Goal: Navigation & Orientation: Find specific page/section

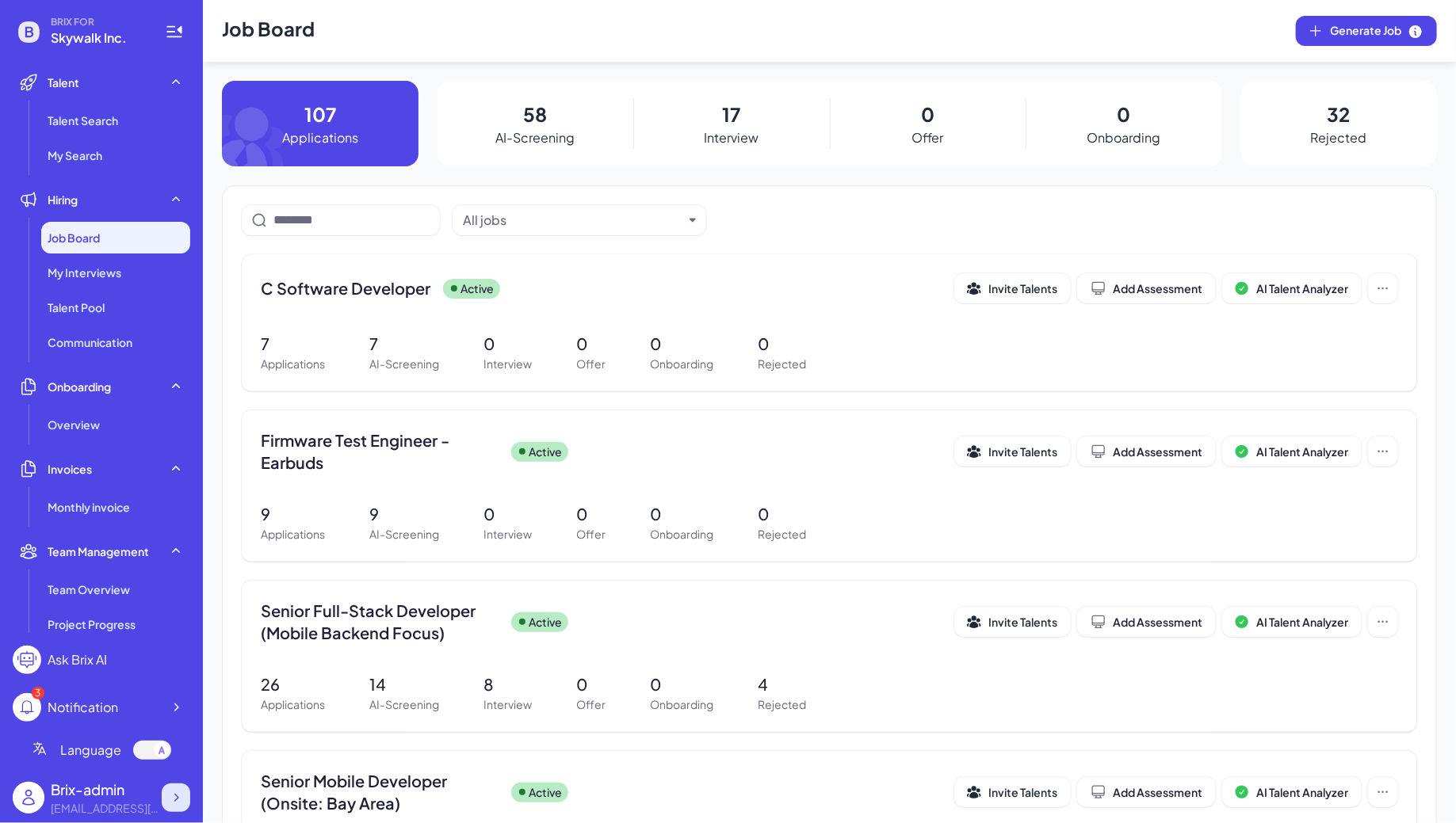
click at [175, 794] on icon at bounding box center [176, 798] width 16 height 16
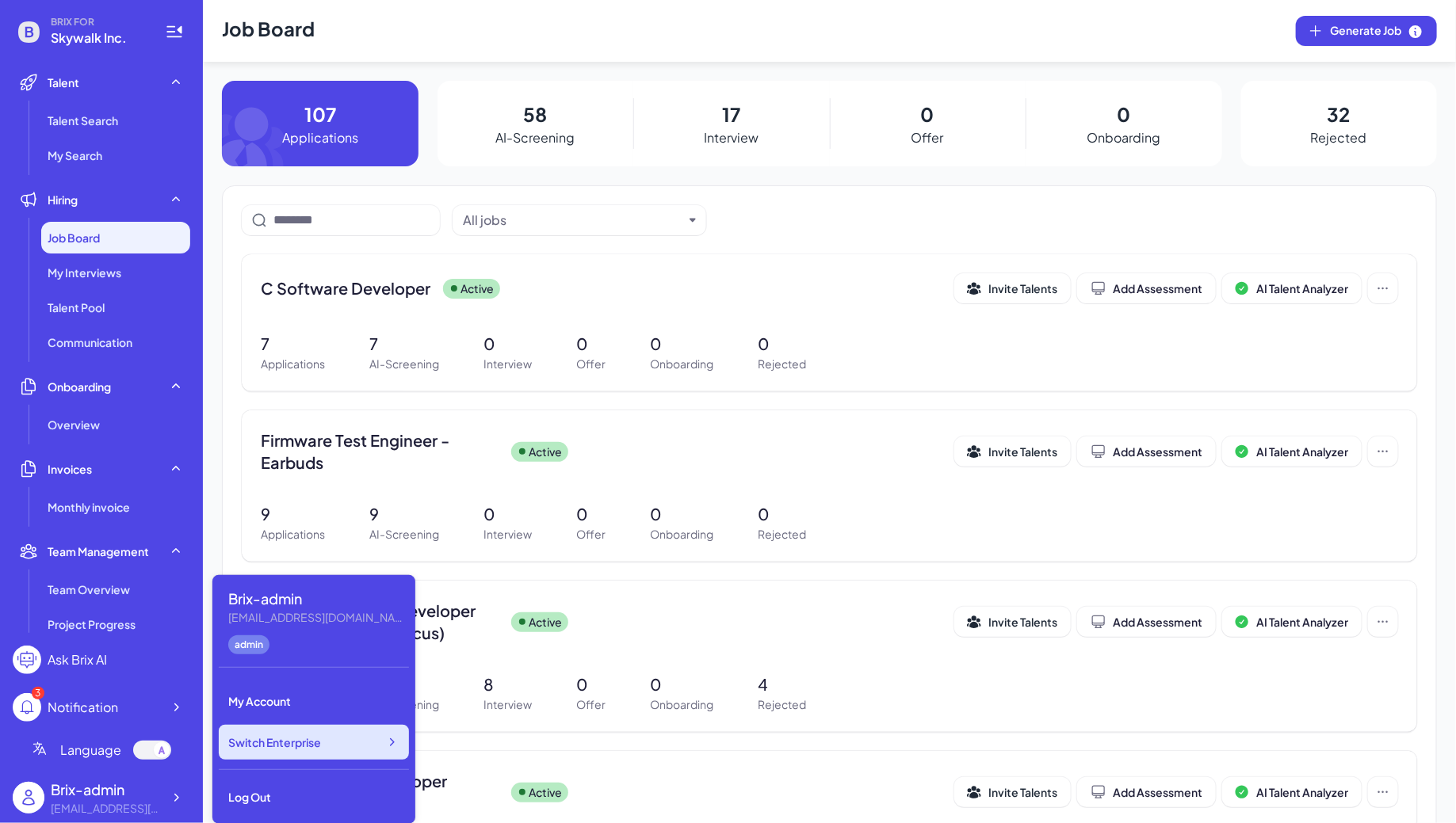
click at [293, 745] on span "Switch Enterprise" at bounding box center [275, 743] width 92 height 16
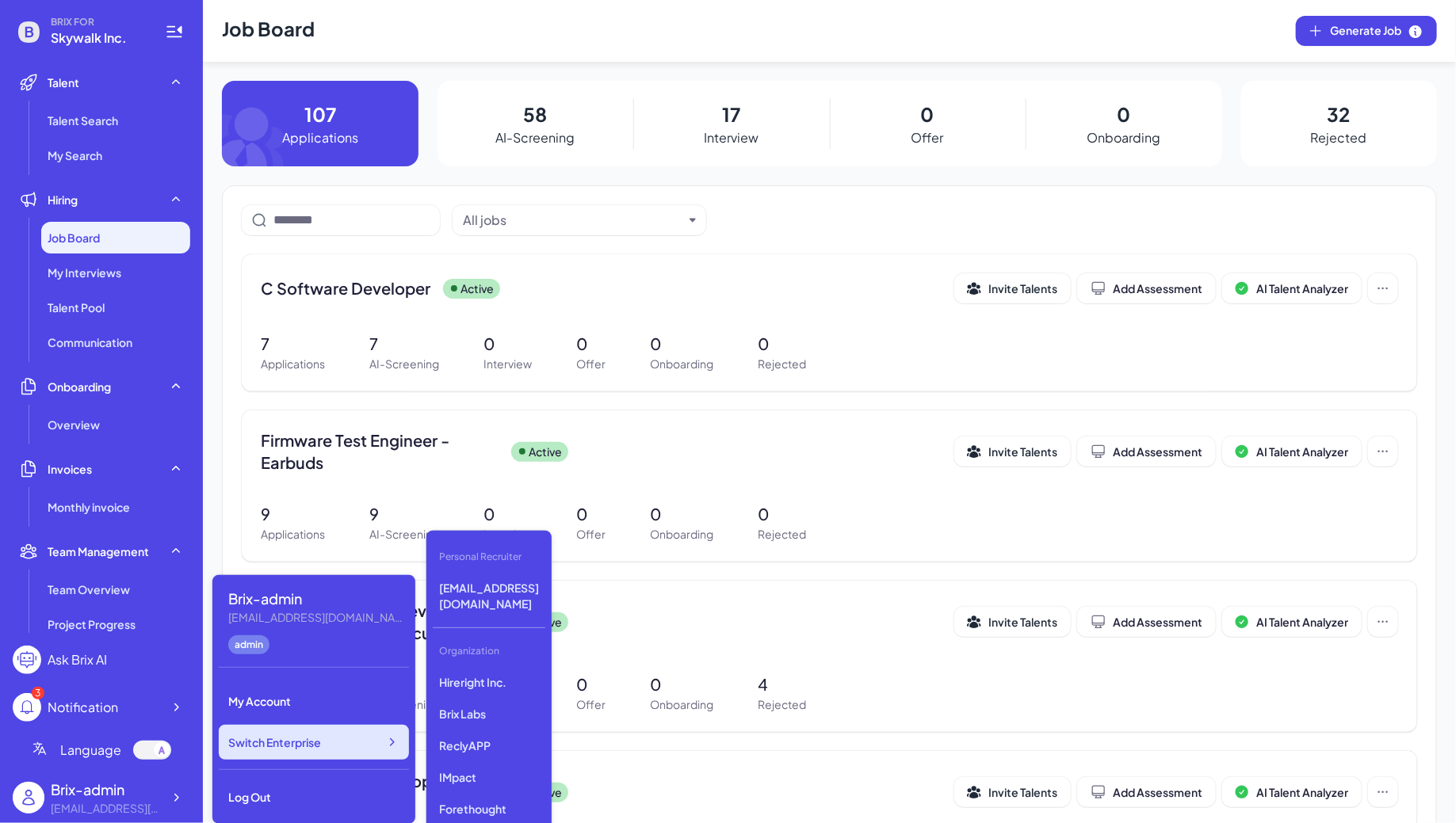
scroll to position [4308, 0]
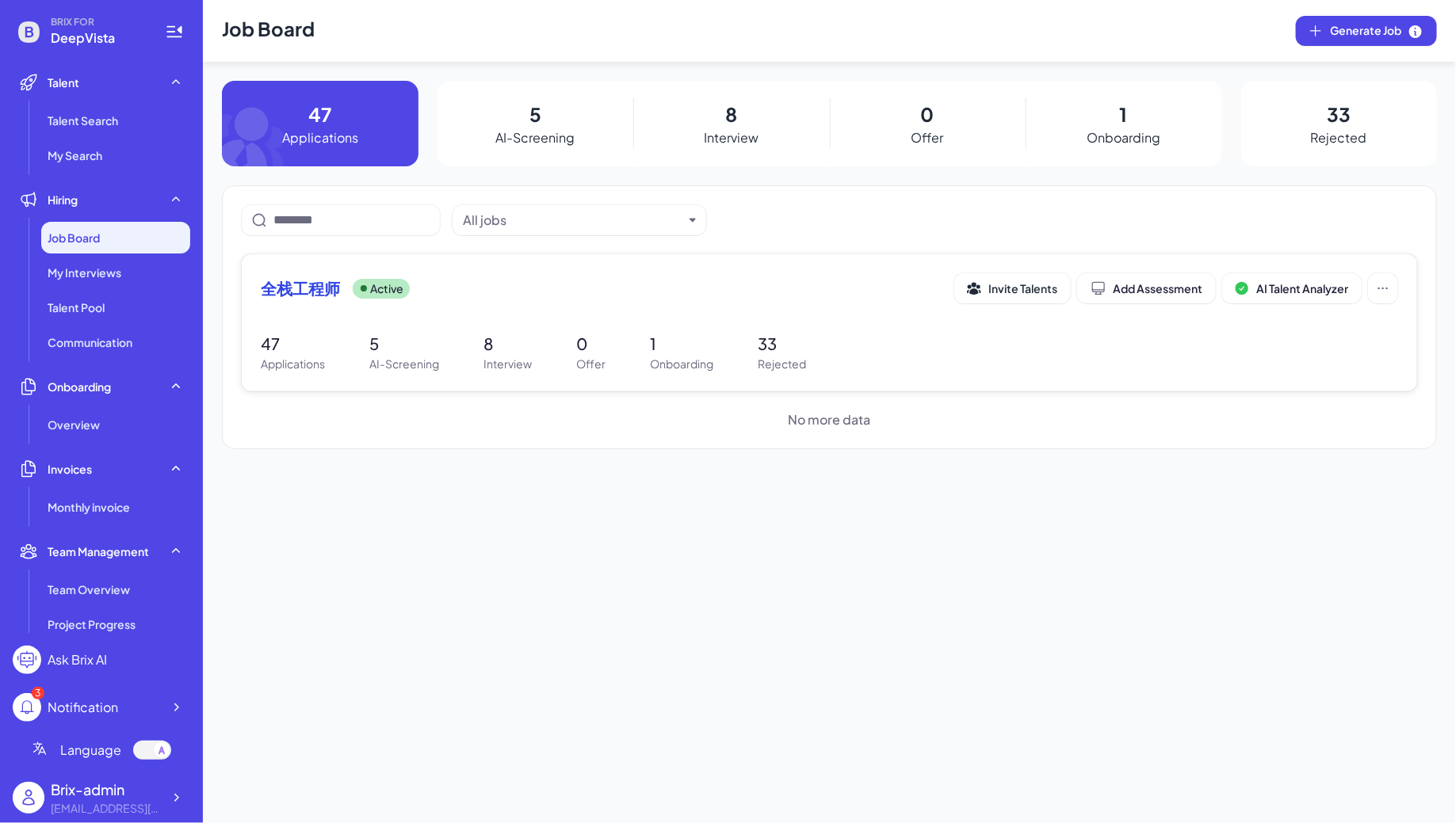
click at [375, 304] on div "全栈工程师 Active Invite Talents Add Assessment AI Talent Analyzer" at bounding box center [829, 293] width 1138 height 40
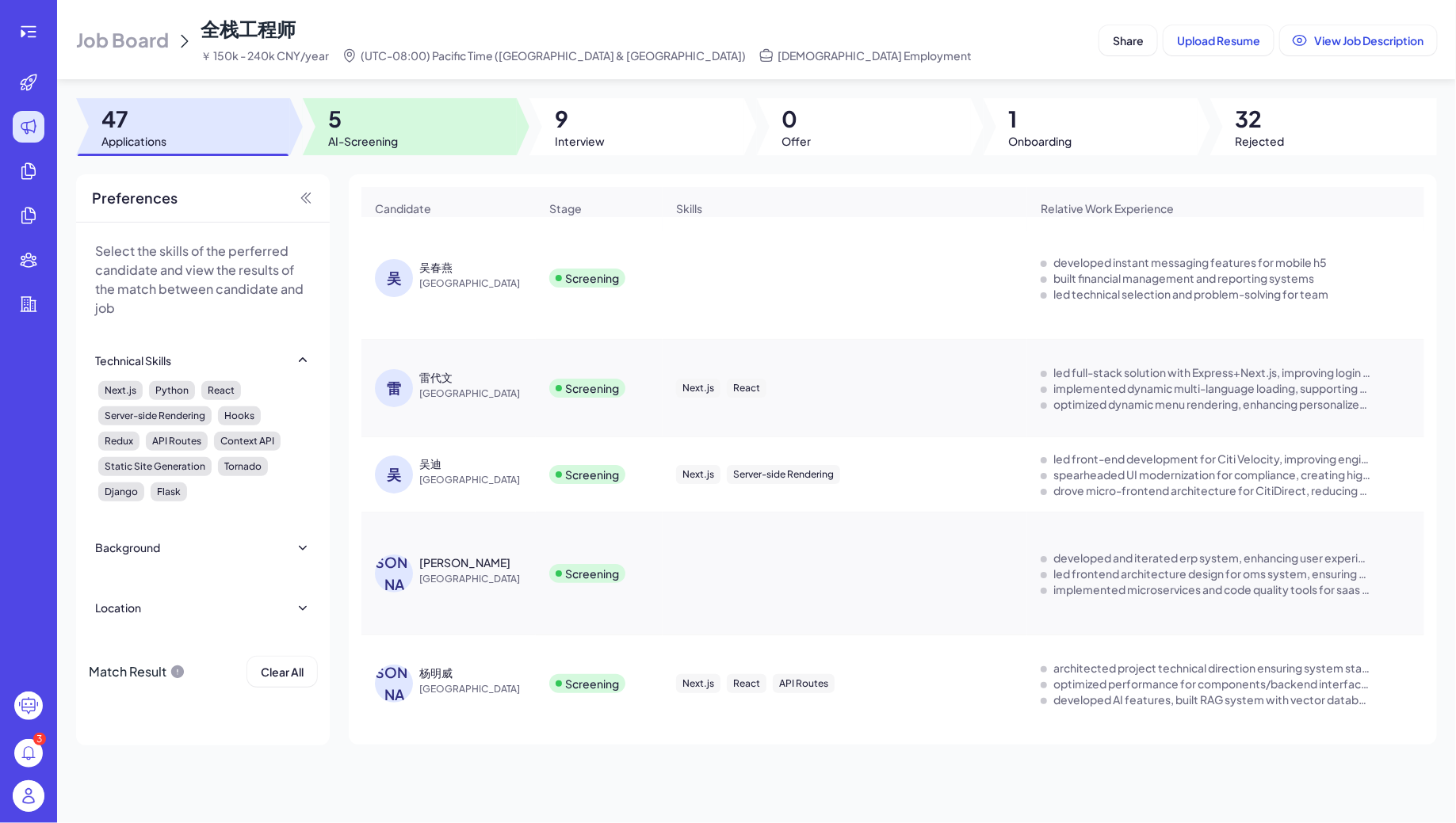
click at [385, 130] on span "5" at bounding box center [363, 119] width 70 height 29
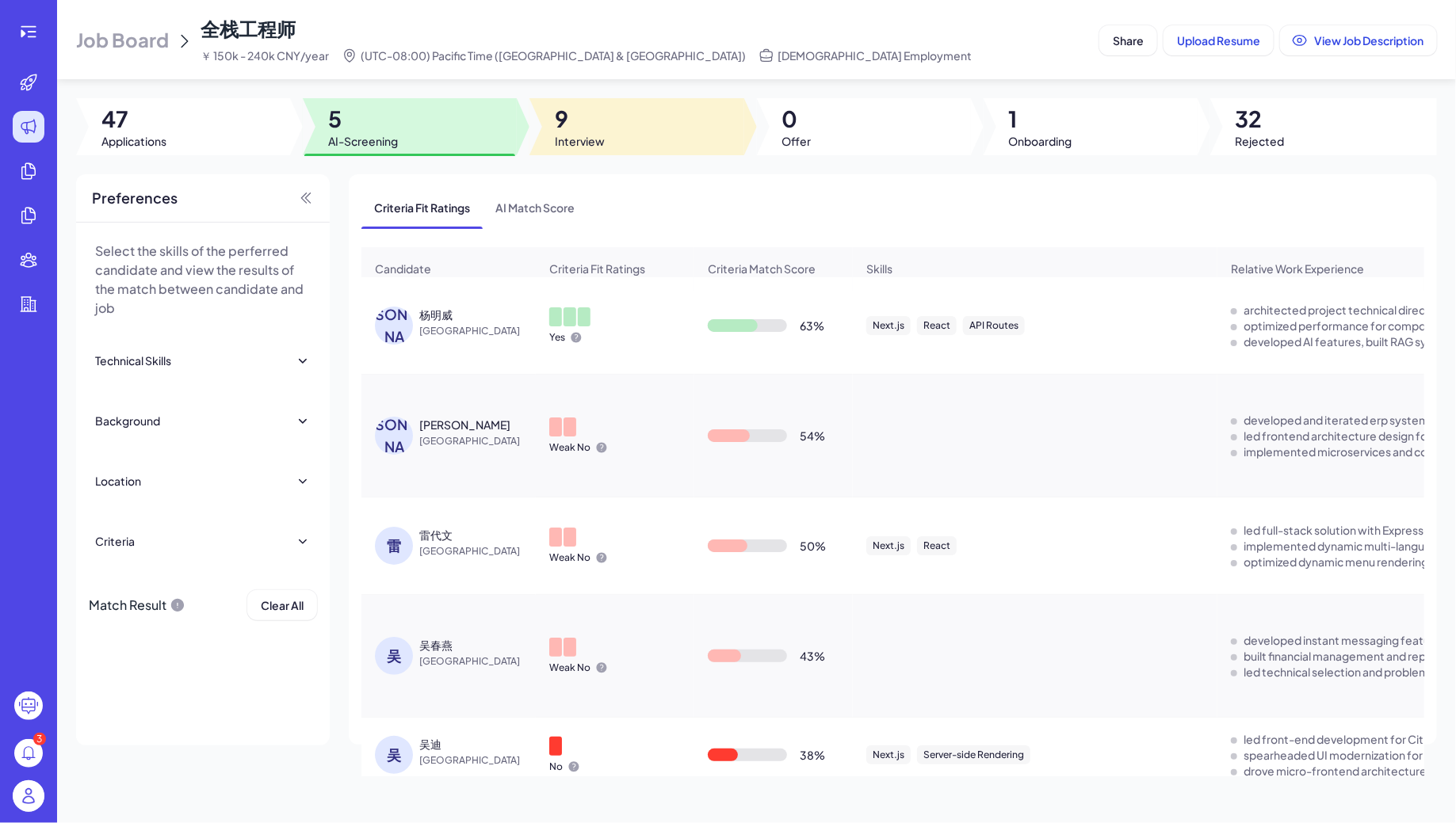
click at [621, 128] on div at bounding box center [636, 127] width 214 height 57
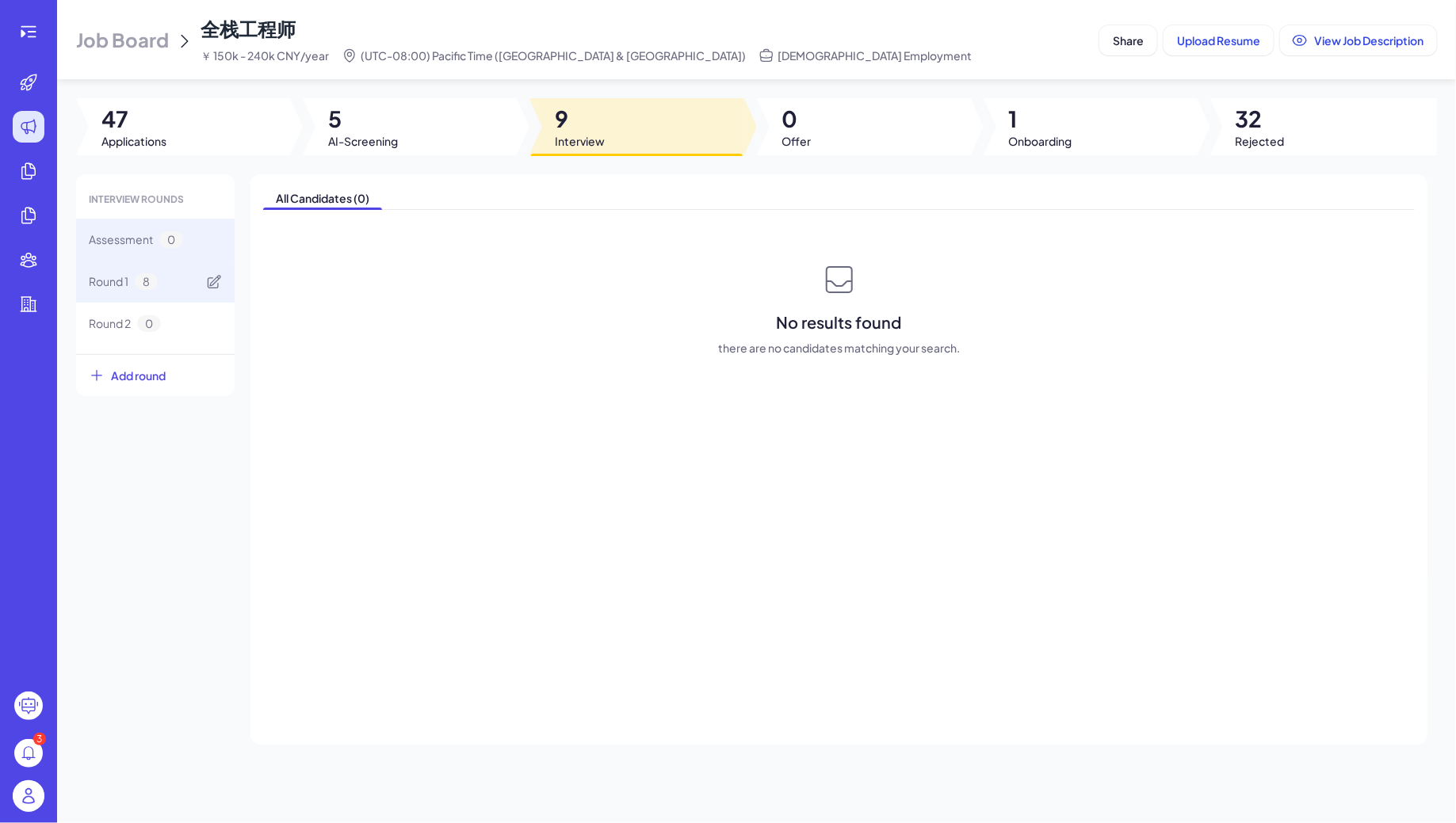
click at [150, 273] on span "8" at bounding box center [146, 281] width 23 height 17
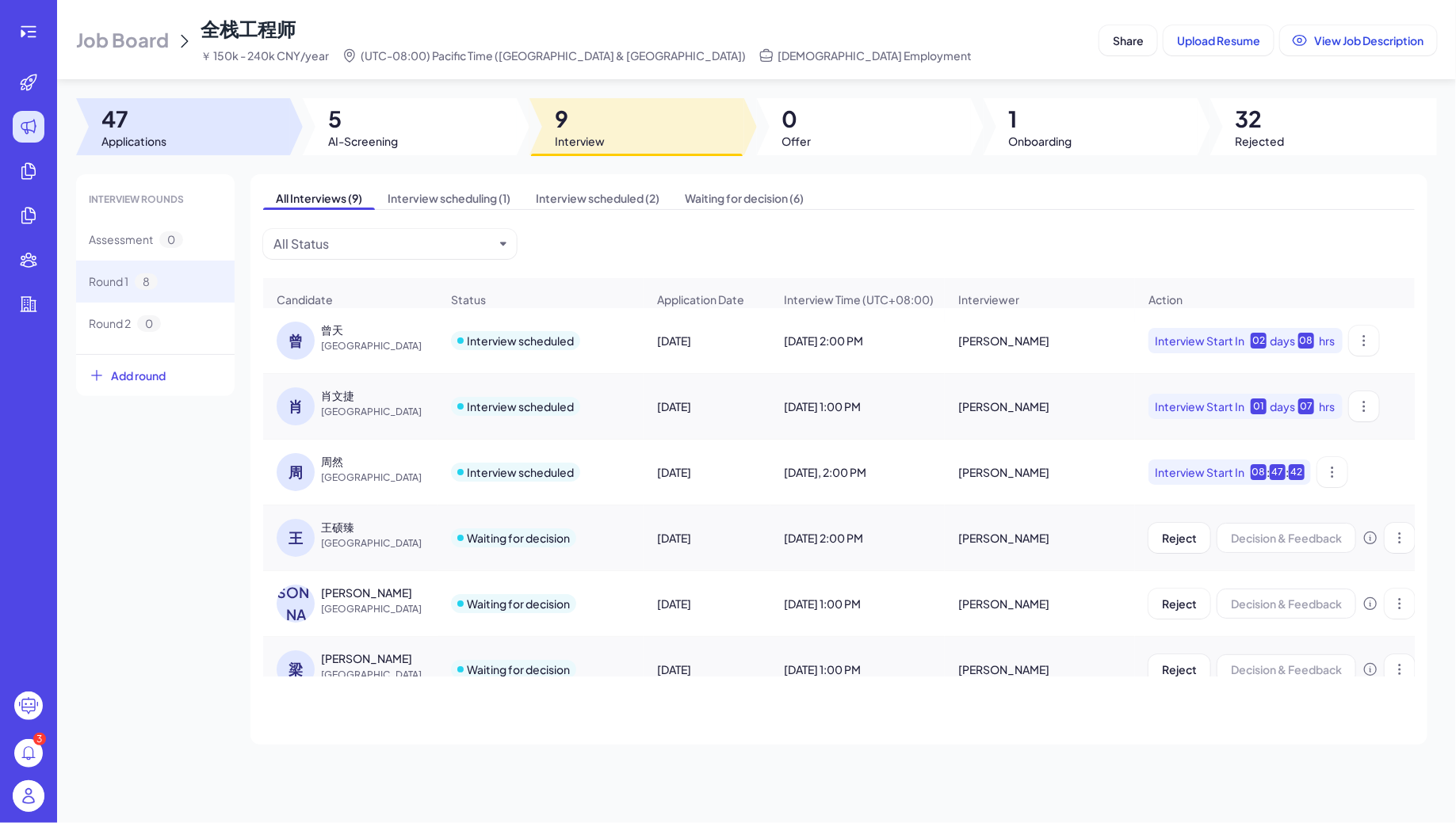
click at [205, 123] on div at bounding box center [183, 127] width 214 height 57
